Goal: Task Accomplishment & Management: Complete application form

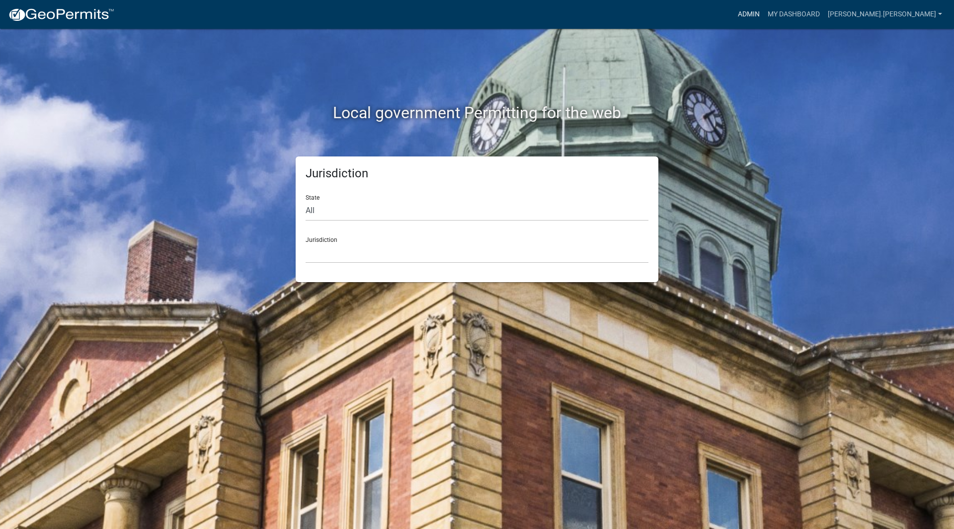
click at [764, 16] on link "Admin" at bounding box center [749, 14] width 30 height 19
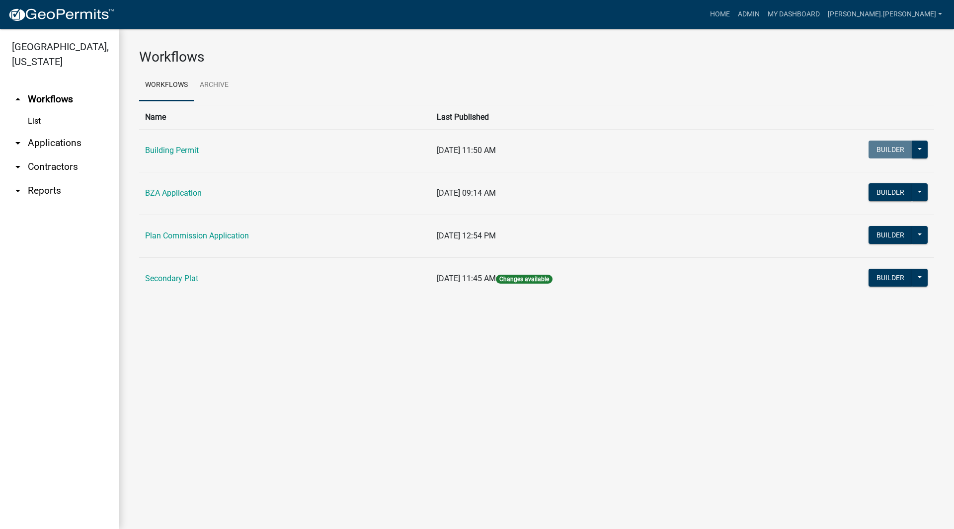
click at [41, 131] on link "arrow_drop_down Applications" at bounding box center [59, 143] width 119 height 24
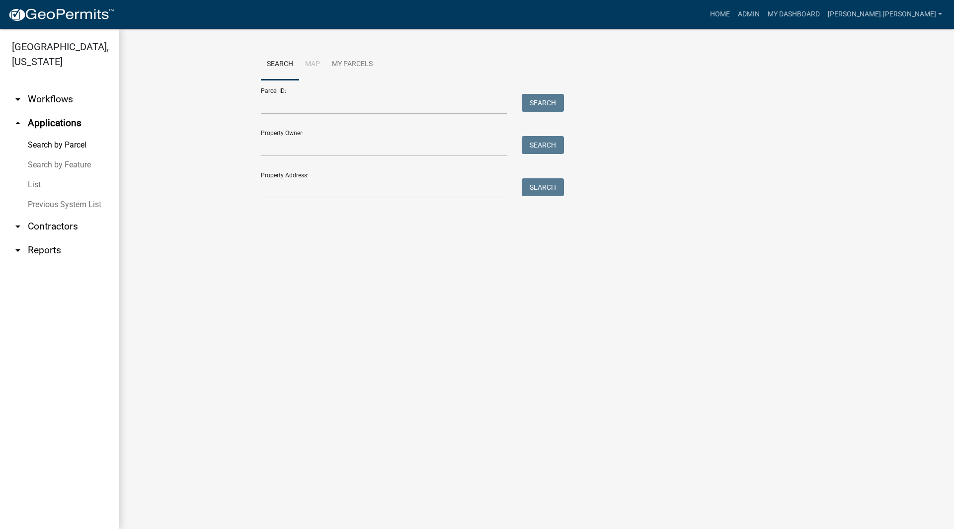
click at [30, 175] on link "List" at bounding box center [59, 185] width 119 height 20
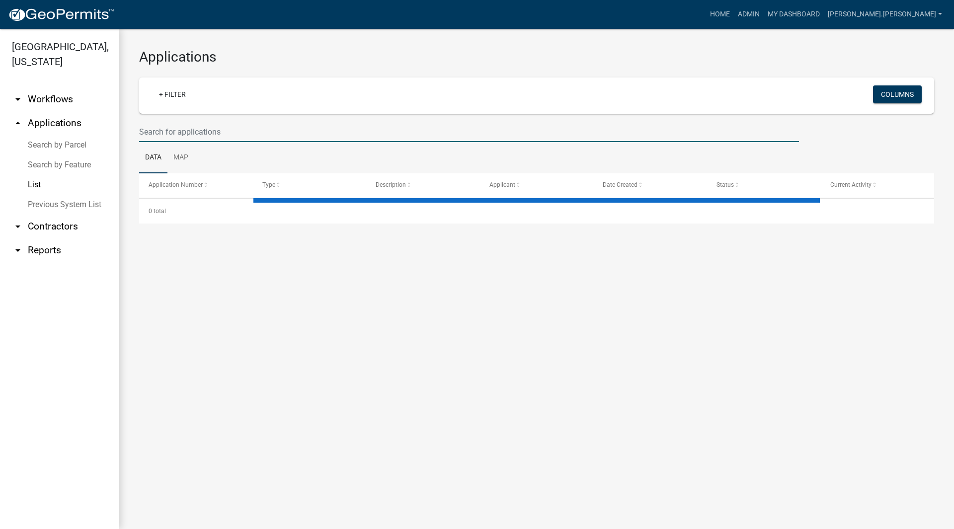
click at [179, 133] on input "text" at bounding box center [469, 132] width 660 height 20
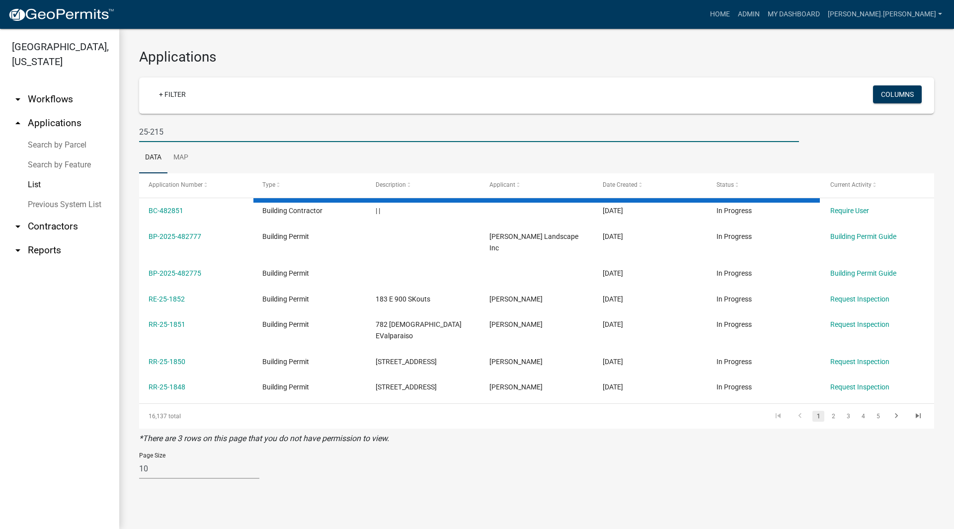
type input "25-215"
click at [219, 117] on wm-filter-builder "+ Filter Columns 25-215" at bounding box center [536, 110] width 795 height 65
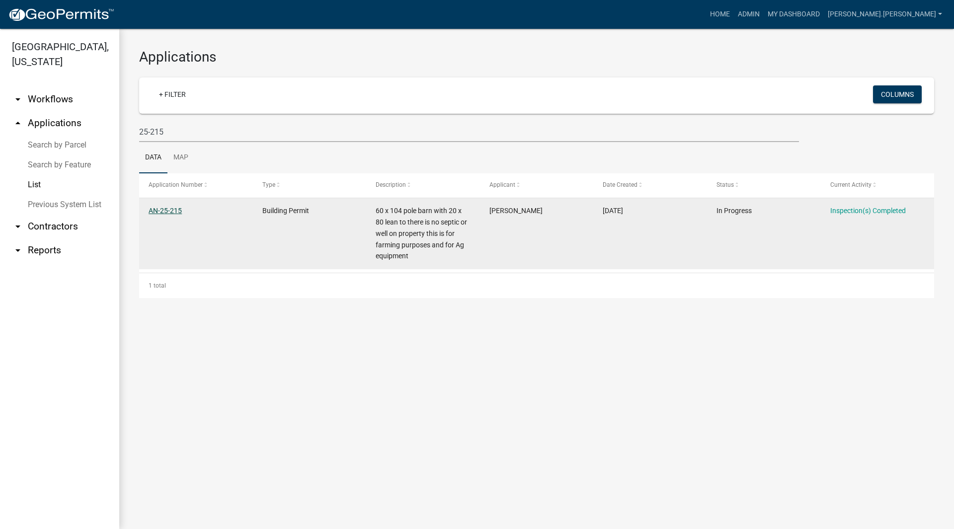
click at [175, 211] on link "AN-25-215" at bounding box center [165, 211] width 33 height 8
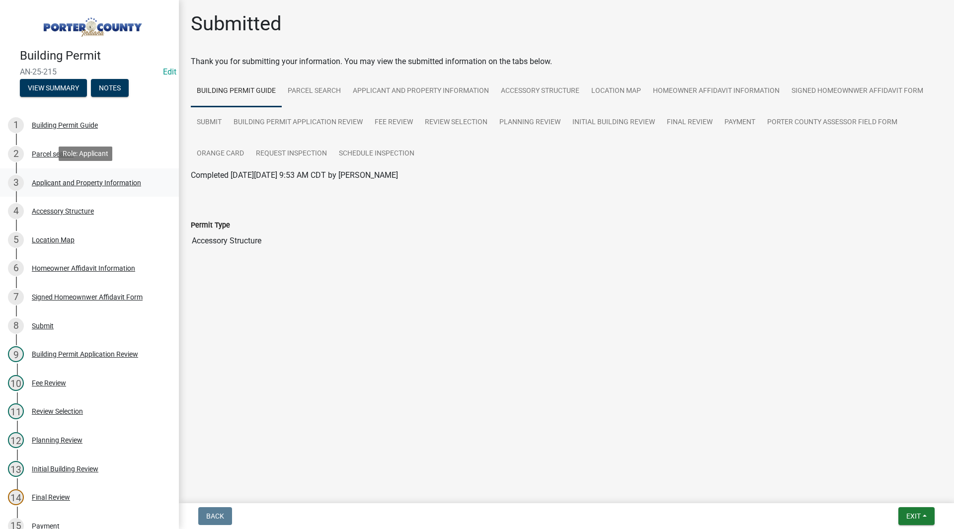
click at [86, 181] on div "Applicant and Property Information" at bounding box center [86, 182] width 109 height 7
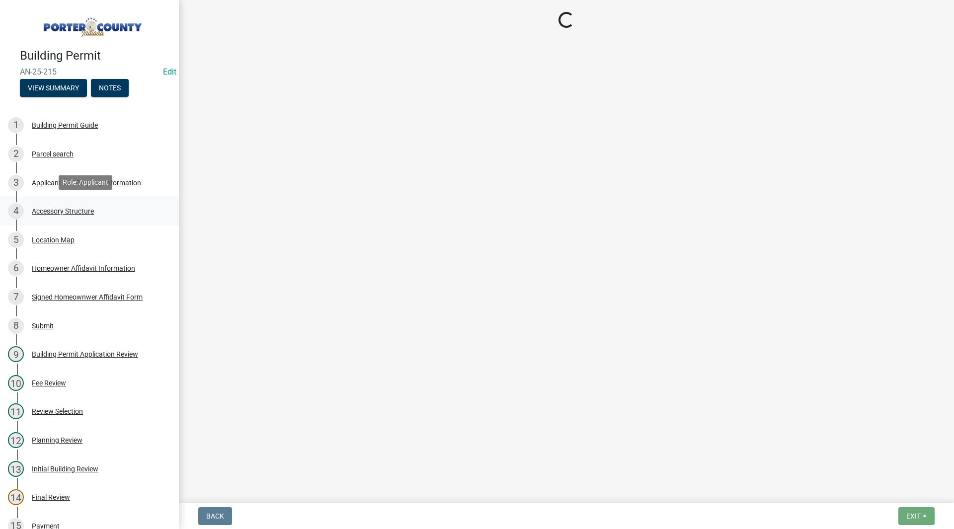
click at [70, 223] on link "4 Accessory Structure" at bounding box center [89, 211] width 179 height 29
click at [83, 213] on div "Accessory Structure" at bounding box center [63, 211] width 62 height 7
select select "c4204152-8e3a-48e3-8508-89bf206653f1"
select select "b16561a8-8531-4c00-a0ba-45c0345273e3"
select select "f445a0ba-bd7f-4793-84a4-aa7237a6abf8"
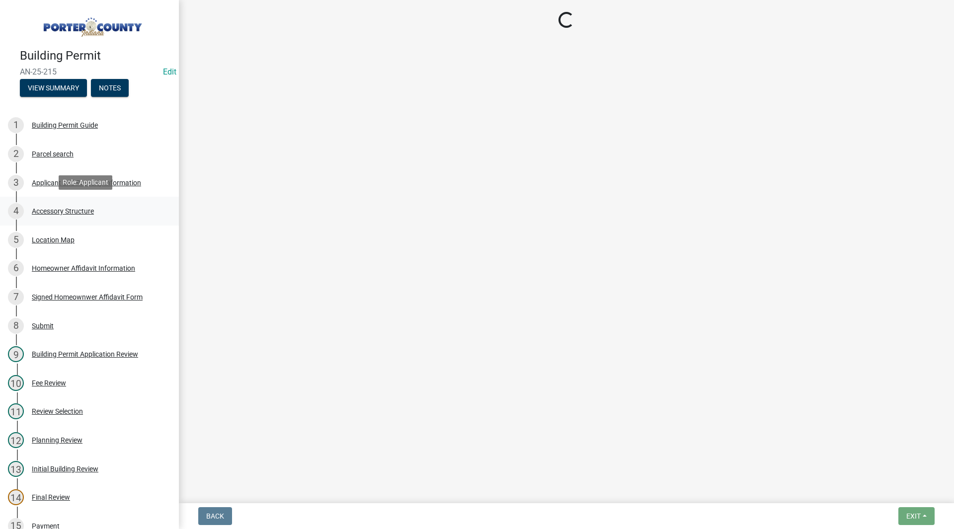
select select "d63a0ebc-b44d-481d-ab70-ec75eba29316"
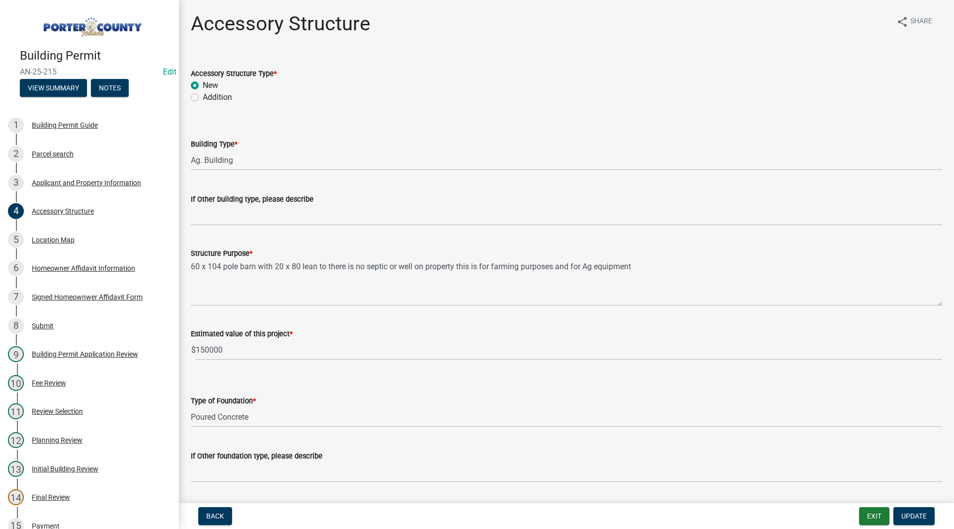
select select "6f5aa9ae-62ac-41bd-979a-9c71eae504cc"
select select "ad46db9b-b68a-4590-8d08-f4fb10f3ead6"
select select "92efe679-05f4-414a-9426-51627fba5de6"
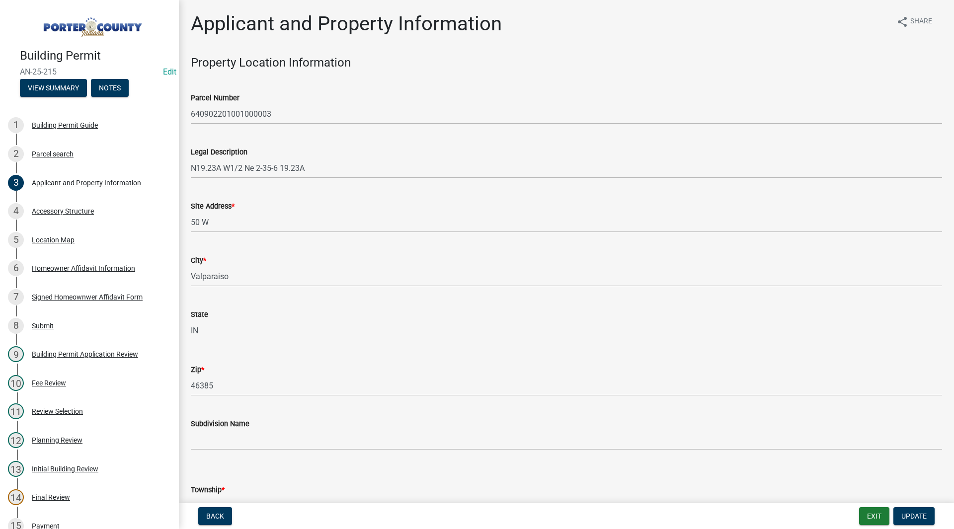
select select "c4204152-8e3a-48e3-8508-89bf206653f1"
select select "b16561a8-8531-4c00-a0ba-45c0345273e3"
select select "f445a0ba-bd7f-4793-84a4-aa7237a6abf8"
select select "d63a0ebc-b44d-481d-ab70-ec75eba29316"
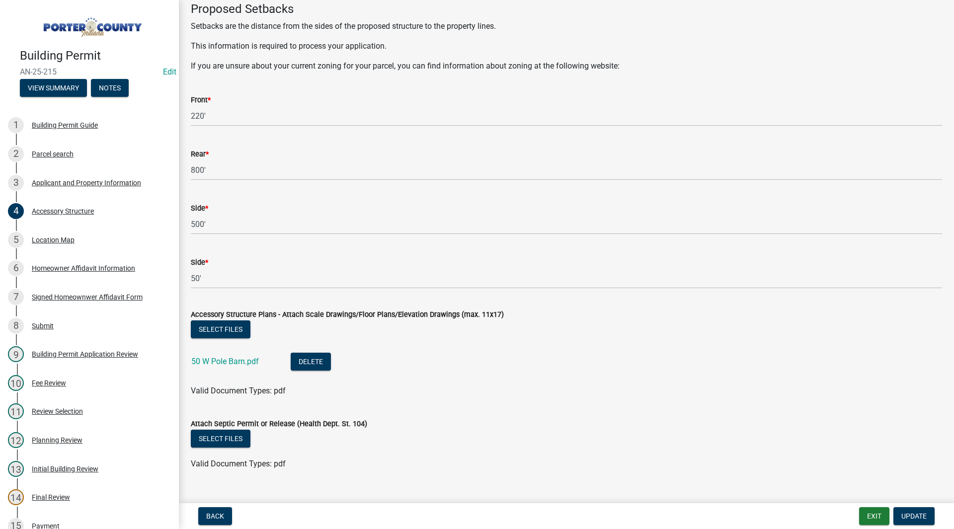
scroll to position [1643, 0]
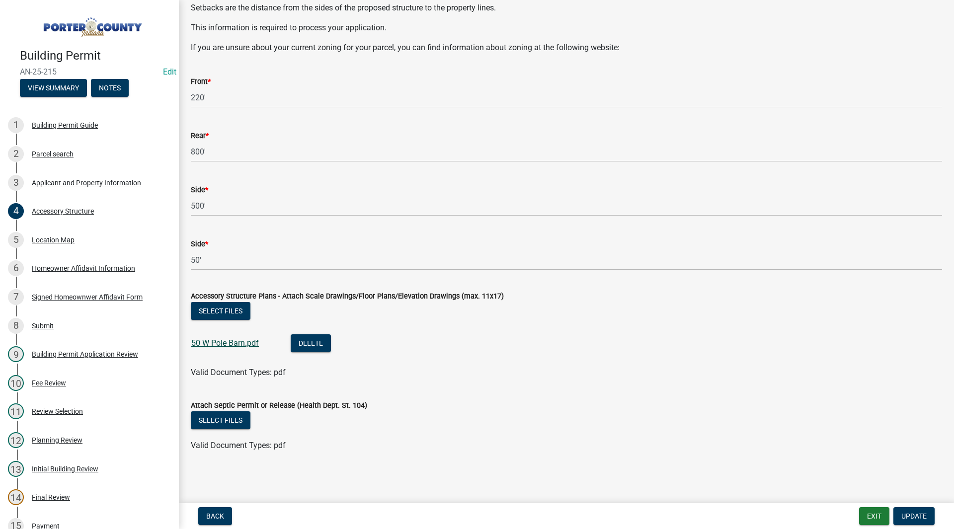
click at [216, 340] on link "50 W Pole Barn.pdf" at bounding box center [225, 342] width 68 height 9
click at [77, 183] on div "Applicant and Property Information" at bounding box center [86, 182] width 109 height 7
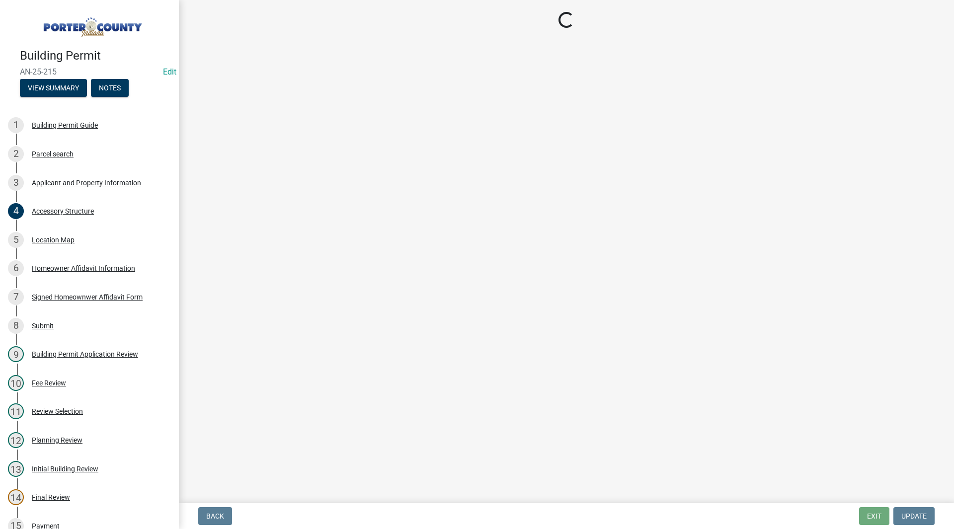
select select "6f5aa9ae-62ac-41bd-979a-9c71eae504cc"
select select "ad46db9b-b68a-4590-8d08-f4fb10f3ead6"
select select "92efe679-05f4-414a-9426-51627fba5de6"
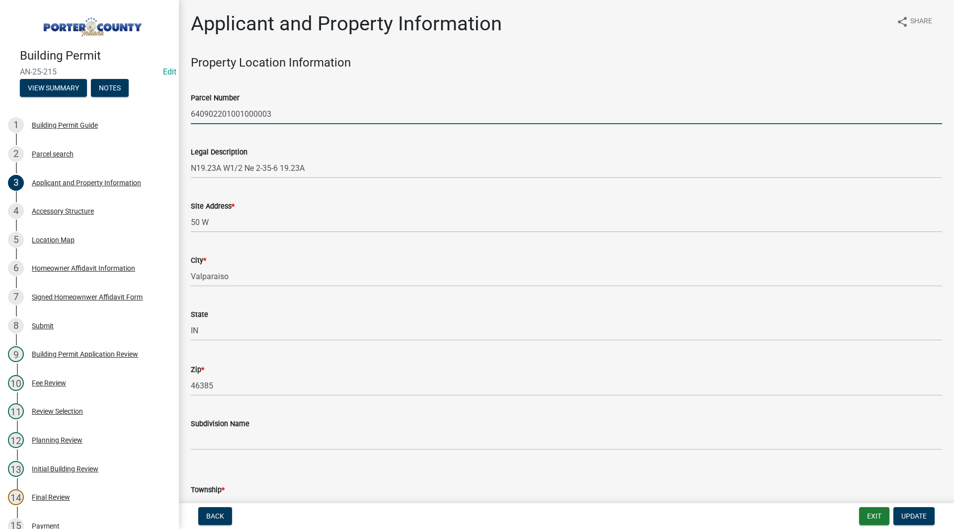
click at [201, 118] on input "640902201001000003" at bounding box center [567, 114] width 752 height 20
click at [215, 127] on wm-data-entity-input "Parcel Number 640902201001000003" at bounding box center [567, 105] width 752 height 54
drag, startPoint x: 278, startPoint y: 117, endPoint x: 195, endPoint y: 114, distance: 83.1
click at [195, 114] on input "640902201001000003" at bounding box center [567, 114] width 752 height 20
click at [194, 113] on input "640902201001000003" at bounding box center [567, 114] width 752 height 20
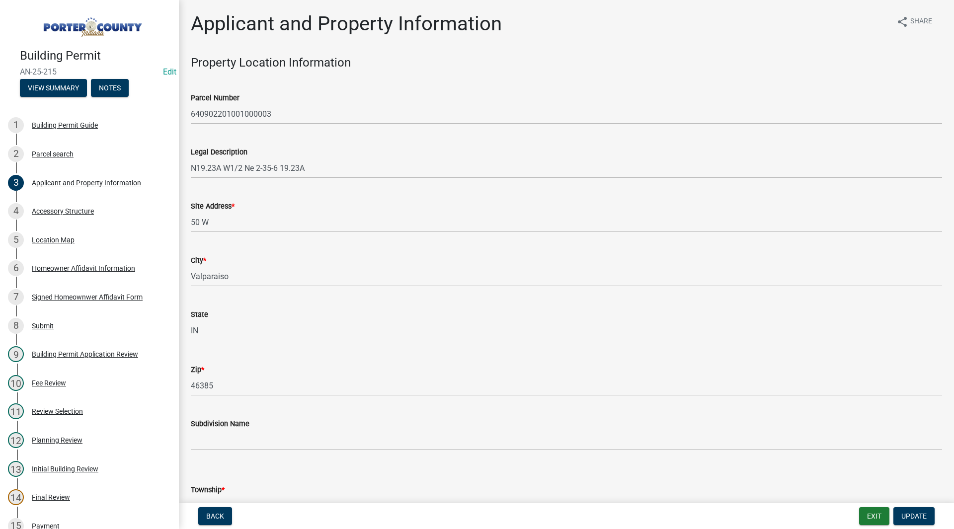
drag, startPoint x: 189, startPoint y: 113, endPoint x: 243, endPoint y: 113, distance: 53.7
click at [243, 113] on div "Parcel Number 640902201001000003" at bounding box center [566, 101] width 766 height 46
drag, startPoint x: 281, startPoint y: 117, endPoint x: 188, endPoint y: 111, distance: 93.1
click at [188, 111] on div "Parcel Number 640902201001000003" at bounding box center [566, 101] width 766 height 46
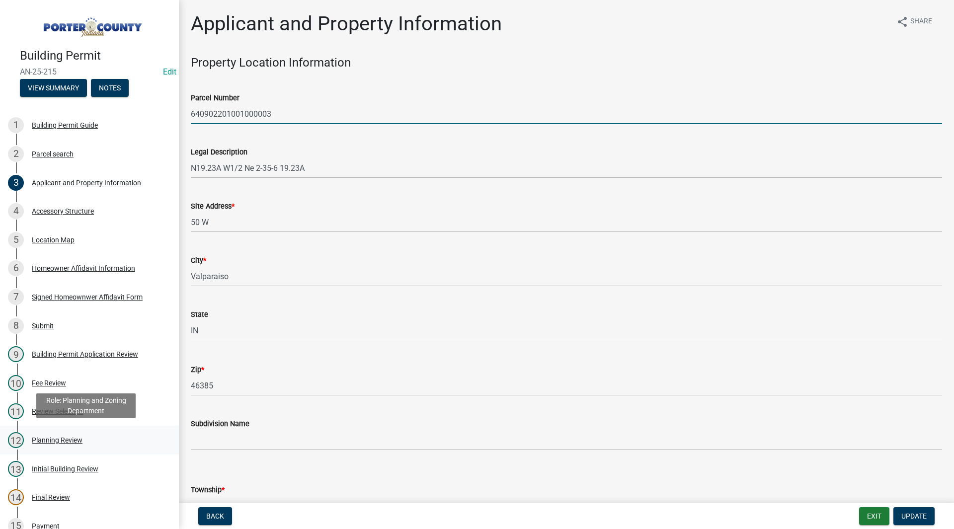
click at [82, 444] on div "12 Planning Review" at bounding box center [85, 440] width 155 height 16
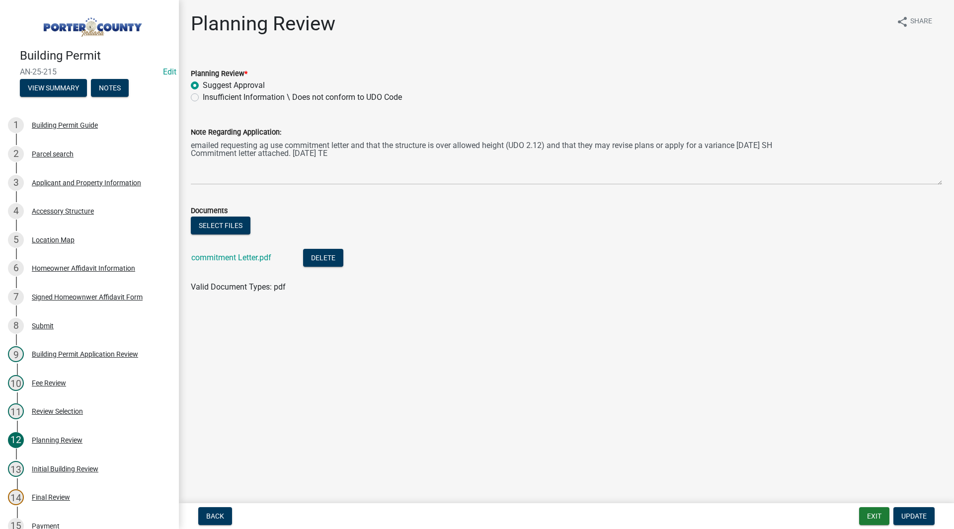
click at [287, 201] on form "Documents Select files commitment Letter.pdf Delete Valid Document Types: pdf" at bounding box center [567, 243] width 752 height 100
click at [420, 213] on div "Documents" at bounding box center [567, 211] width 752 height 12
click at [208, 255] on link "commitment Letter.pdf" at bounding box center [231, 257] width 80 height 9
click at [322, 203] on form "Documents Select files commitment Letter.pdf Delete Valid Document Types: pdf" at bounding box center [567, 243] width 752 height 100
click at [396, 195] on form "Documents Select files commitment Letter.pdf Delete Valid Document Types: pdf" at bounding box center [567, 243] width 752 height 100
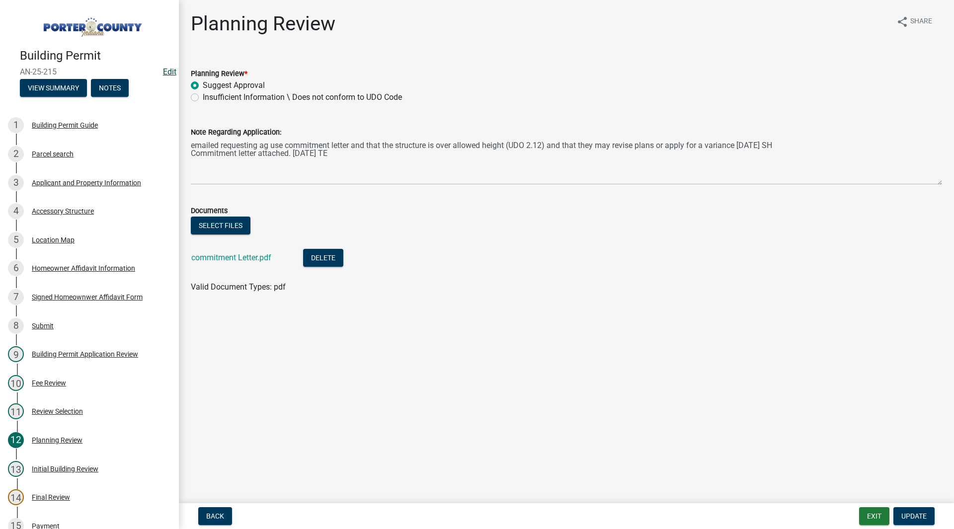
click at [163, 73] on link "Edit" at bounding box center [169, 71] width 13 height 9
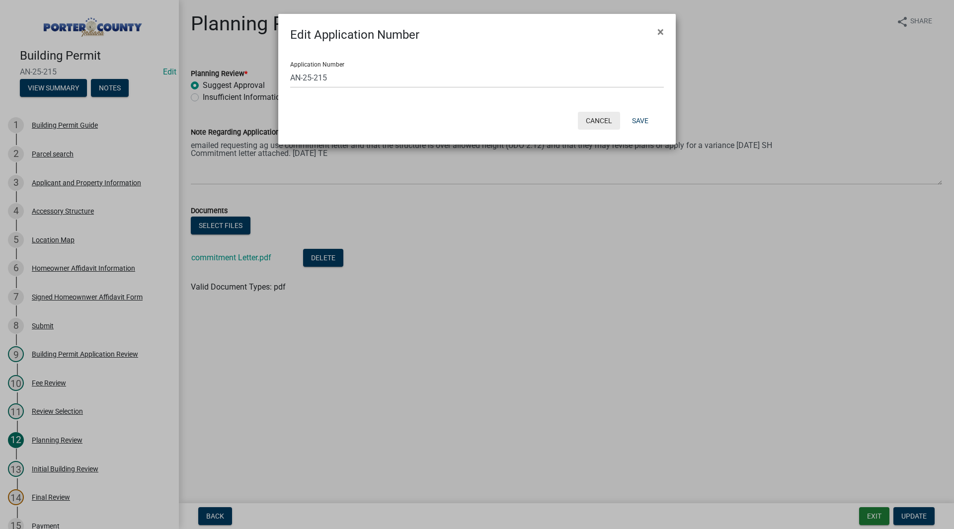
click at [588, 123] on button "Cancel" at bounding box center [599, 121] width 42 height 18
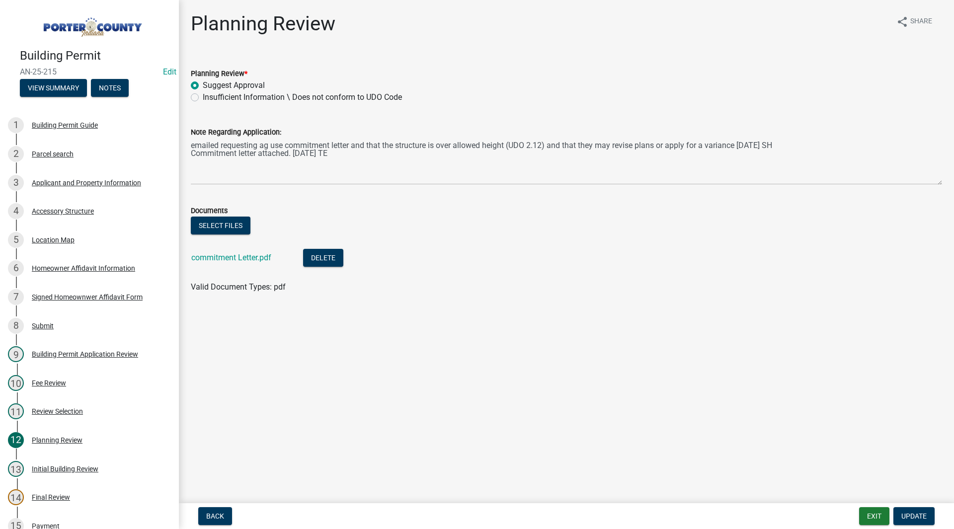
click at [504, 226] on div "Select files" at bounding box center [567, 227] width 752 height 20
